Goal: Check status: Check status

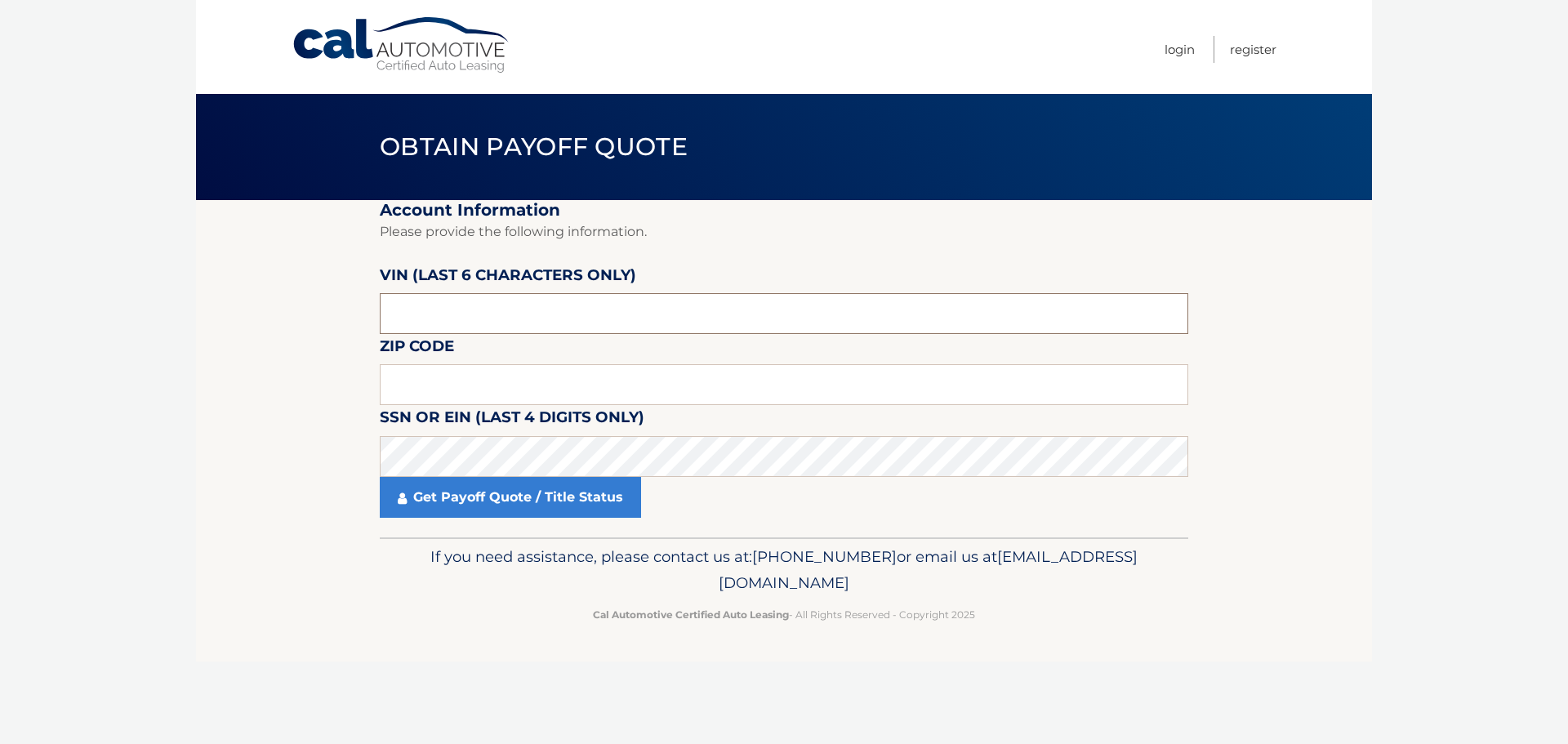
click at [518, 315] on input "text" at bounding box center [784, 314] width 808 height 41
click at [464, 315] on input "text" at bounding box center [784, 314] width 808 height 41
paste input "166927"
type input "166927"
click at [493, 383] on input "text" at bounding box center [784, 385] width 808 height 41
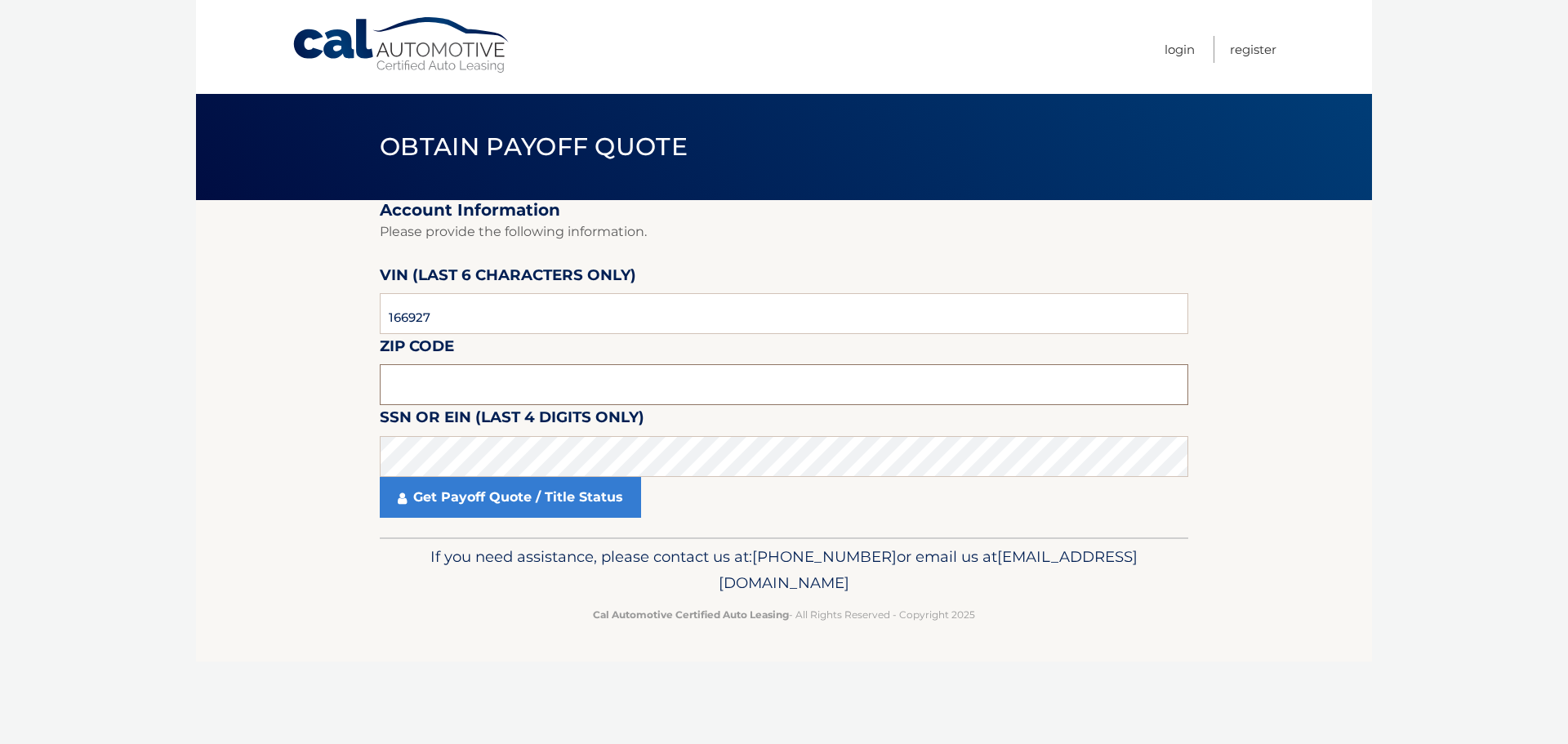
paste input "10604"
type input "10604"
click at [518, 432] on label "SSN or EIN (last 4 digits only)" at bounding box center [512, 420] width 264 height 30
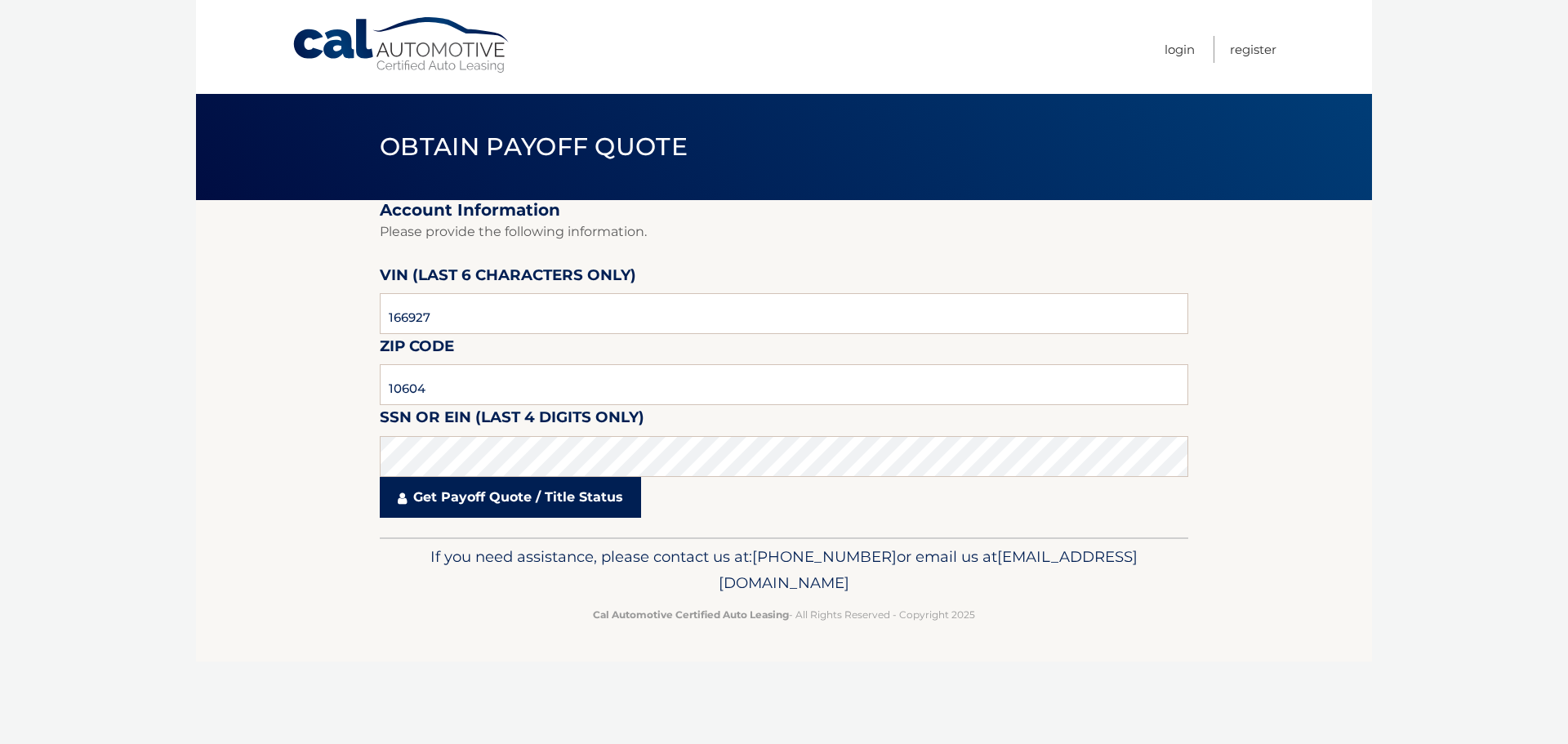
click at [534, 509] on link "Get Payoff Quote / Title Status" at bounding box center [510, 498] width 262 height 41
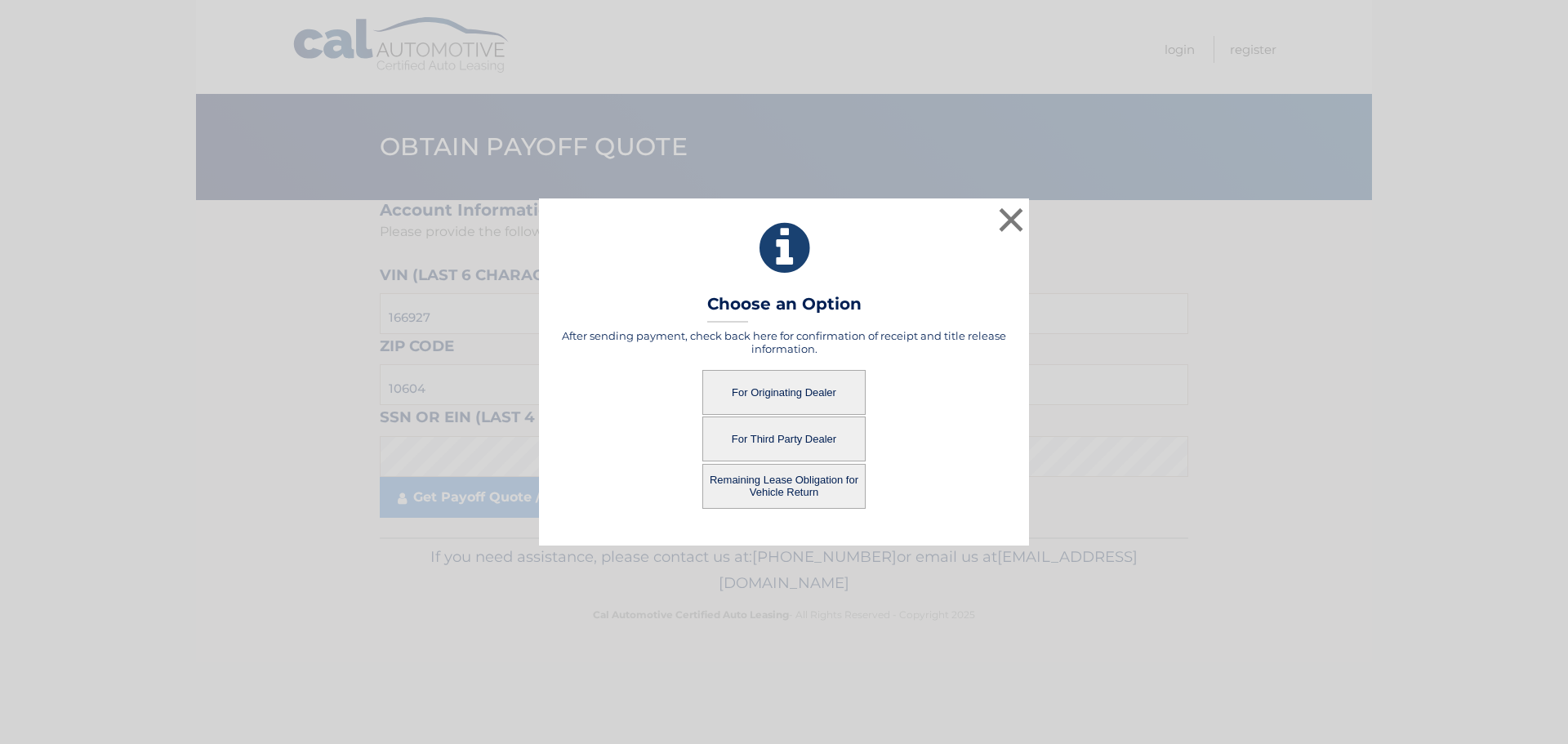
click at [781, 390] on button "For Originating Dealer" at bounding box center [784, 392] width 163 height 45
click at [776, 378] on button "For Originating Dealer" at bounding box center [784, 392] width 163 height 45
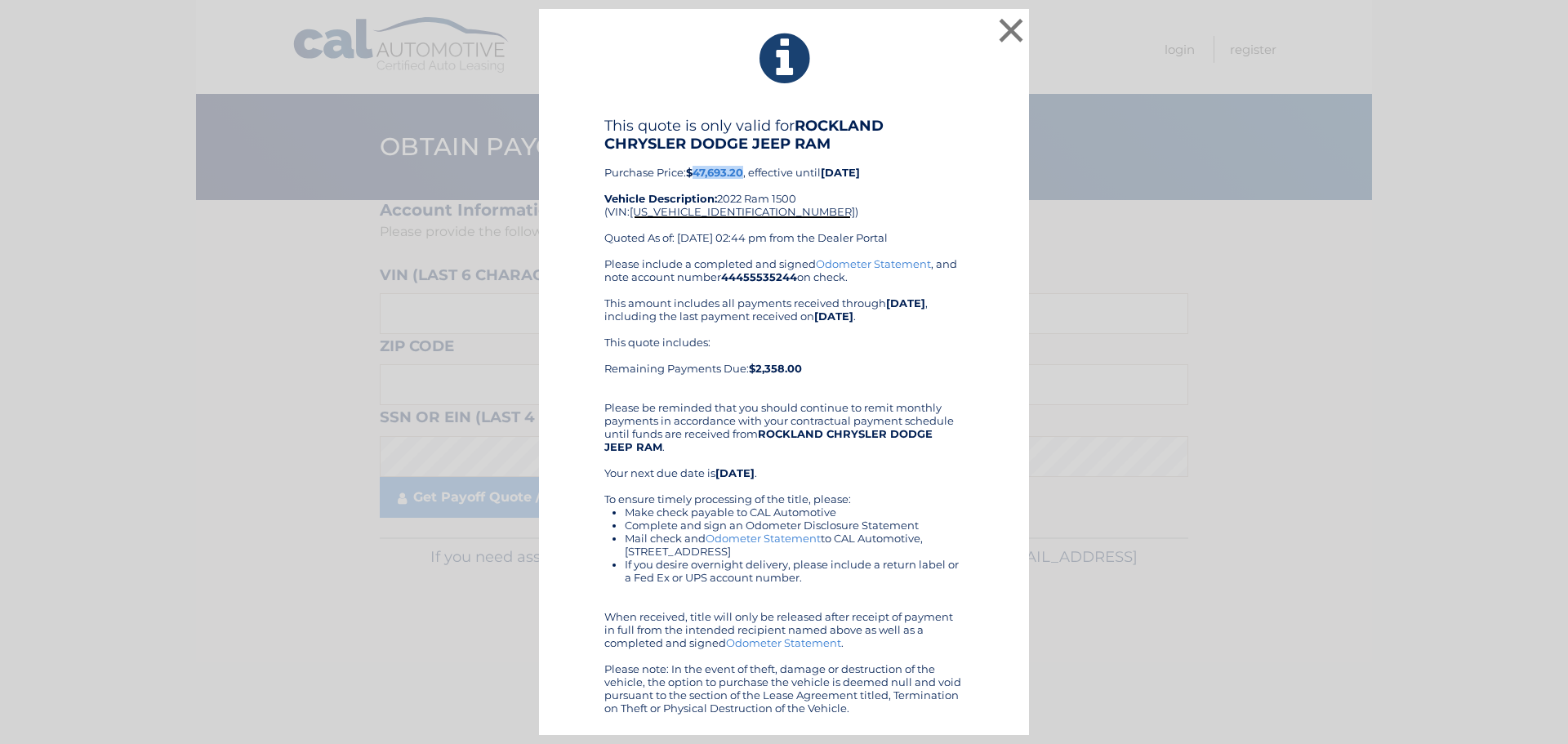
drag, startPoint x: 745, startPoint y: 172, endPoint x: 697, endPoint y: 172, distance: 48.0
click at [697, 172] on b "$47,693.20" at bounding box center [715, 172] width 57 height 13
copy b "47,693.20"
click at [630, 525] on li "Complete and sign an Odometer Disclosure Statement" at bounding box center [793, 524] width 339 height 13
click at [944, 702] on div "Please include a completed and signed Odometer Statement , and note account num…" at bounding box center [783, 486] width 359 height 457
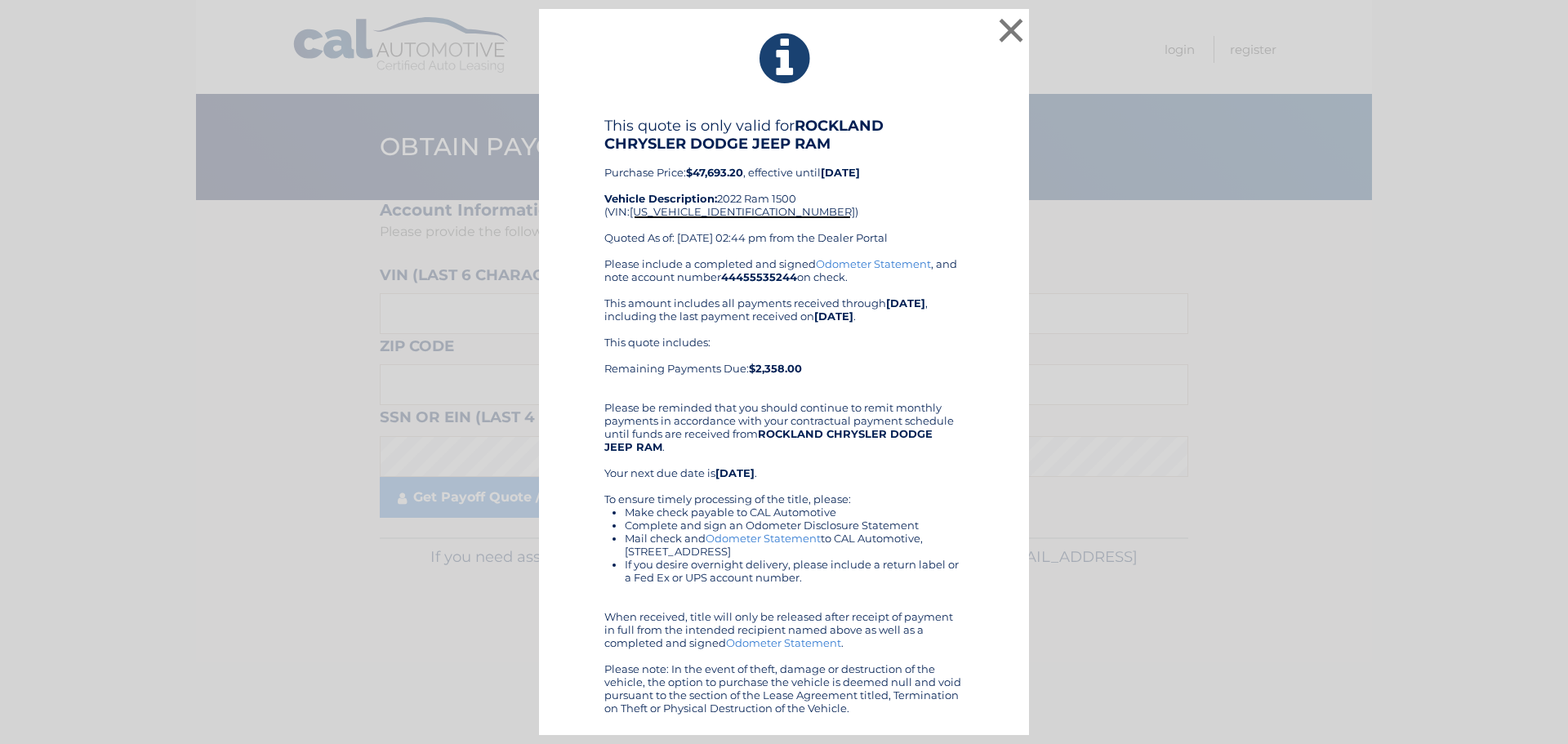
drag, startPoint x: 672, startPoint y: 313, endPoint x: 798, endPoint y: 201, distance: 168.6
click at [672, 313] on div "Please include a completed and signed Odometer Statement , and note account num…" at bounding box center [783, 486] width 359 height 457
